Goal: Information Seeking & Learning: Check status

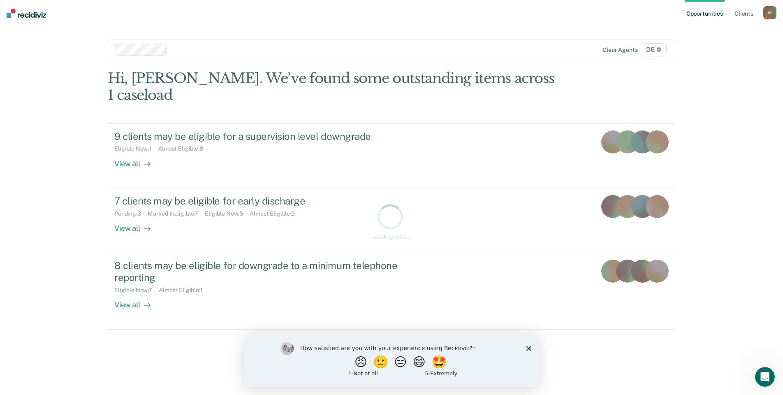
click at [529, 348] on polygon "Close survey" at bounding box center [529, 348] width 5 height 5
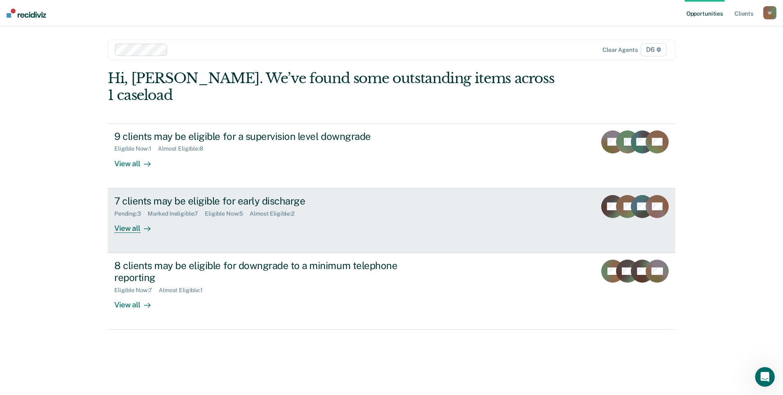
click at [128, 210] on div "Pending : 3" at bounding box center [130, 213] width 33 height 7
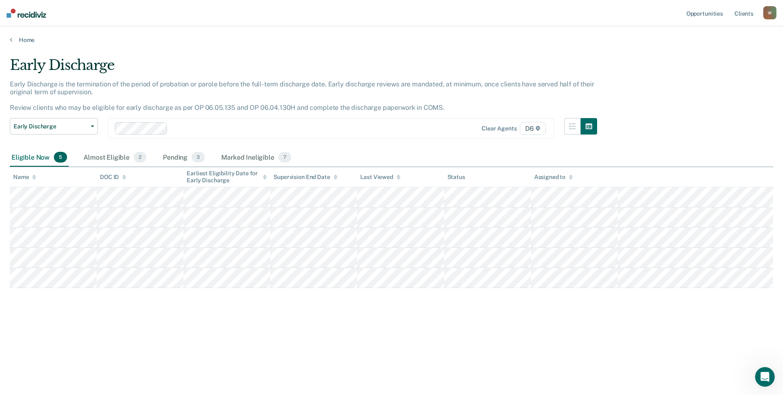
click at [150, 315] on div "Early Discharge Early Discharge is the termination of the period of probation o…" at bounding box center [391, 195] width 763 height 276
click at [111, 332] on div "Early Discharge Early Discharge is the termination of the period of probation o…" at bounding box center [391, 195] width 763 height 276
click at [26, 40] on link "Home" at bounding box center [391, 39] width 763 height 7
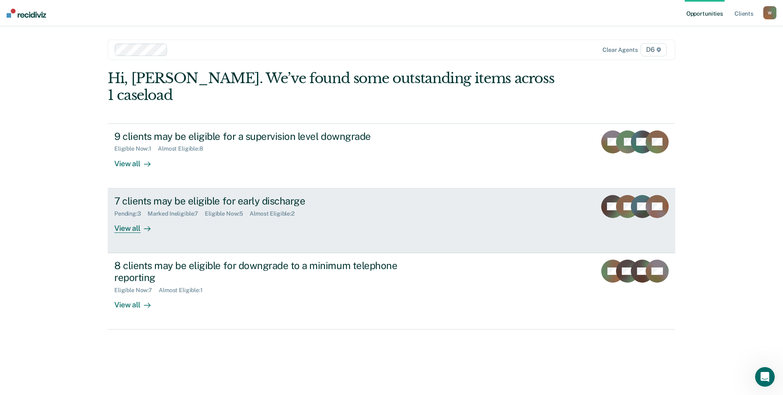
click at [128, 217] on div "View all" at bounding box center [137, 225] width 46 height 16
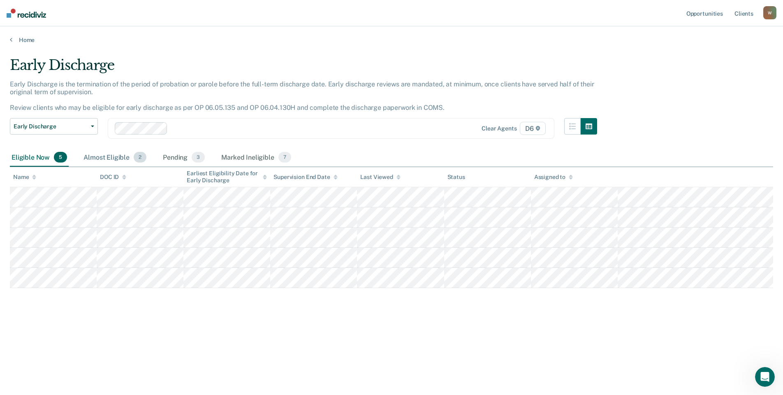
click at [109, 160] on div "Almost Eligible 2" at bounding box center [115, 157] width 66 height 18
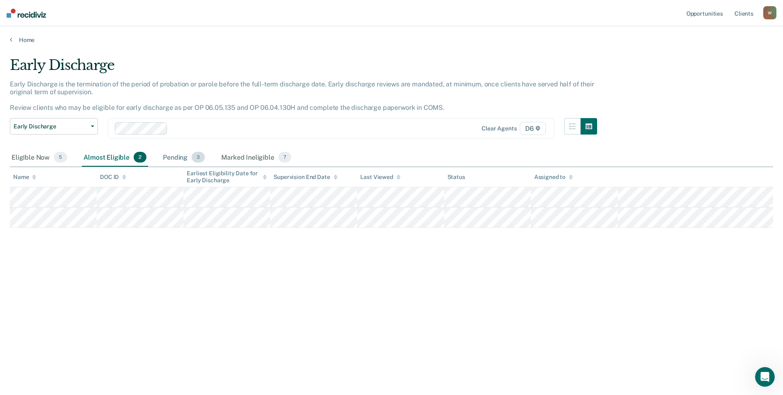
click at [181, 160] on div "Pending 3" at bounding box center [183, 157] width 45 height 18
